Goal: Information Seeking & Learning: Understand process/instructions

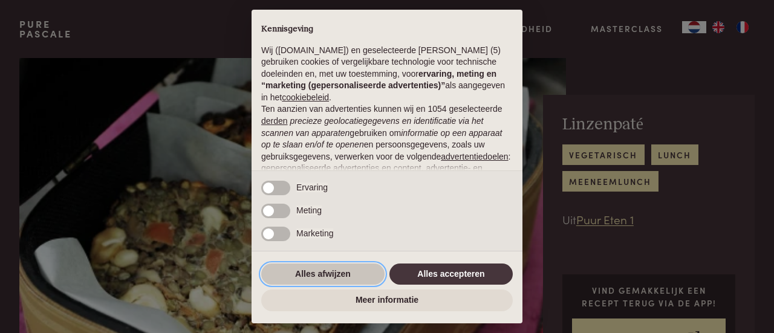
click at [306, 269] on button "Alles afwijzen" at bounding box center [322, 275] width 123 height 22
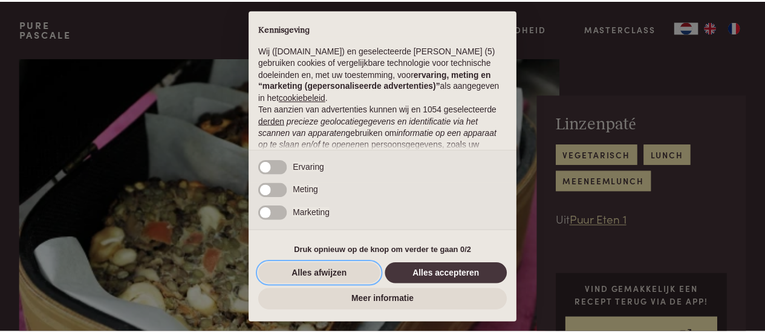
scroll to position [152, 0]
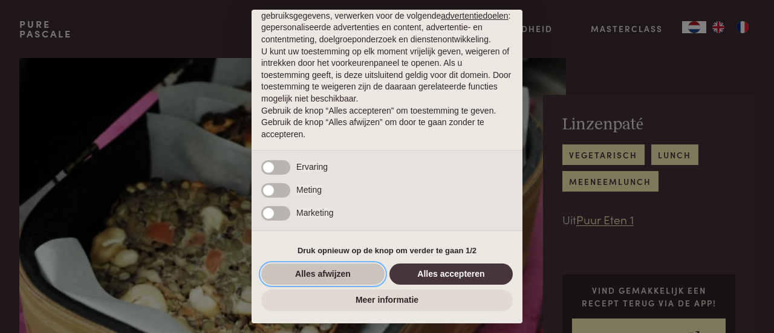
click at [357, 279] on button "Alles afwijzen" at bounding box center [322, 275] width 123 height 22
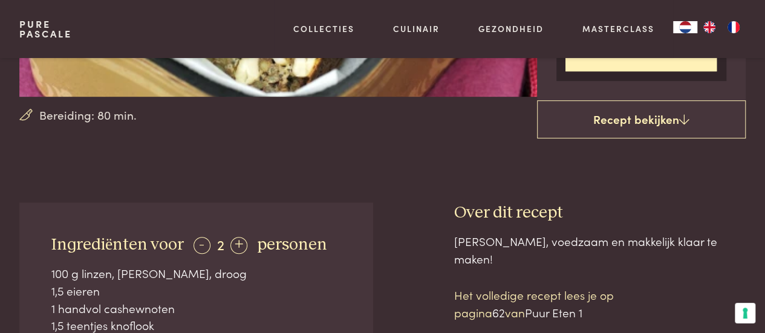
scroll to position [288, 0]
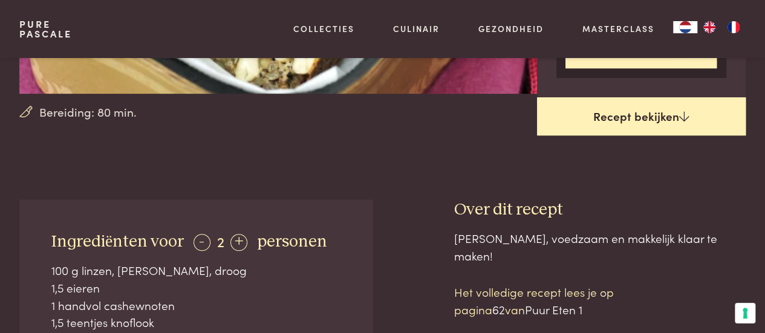
click at [665, 111] on link "Recept bekijken" at bounding box center [641, 116] width 209 height 39
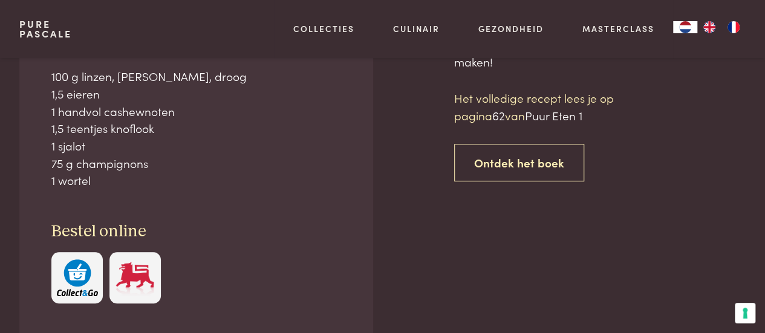
scroll to position [486, 0]
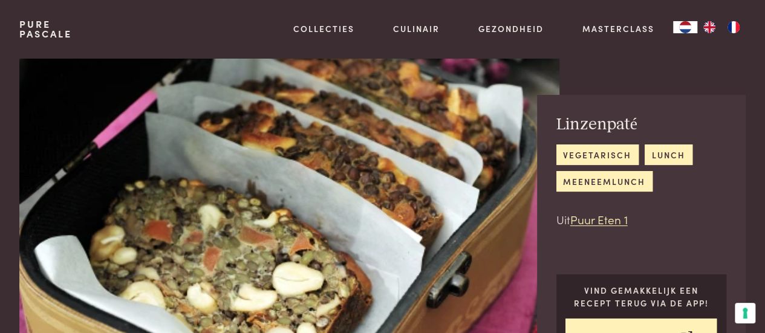
scroll to position [486, 0]
